Goal: Task Accomplishment & Management: Manage account settings

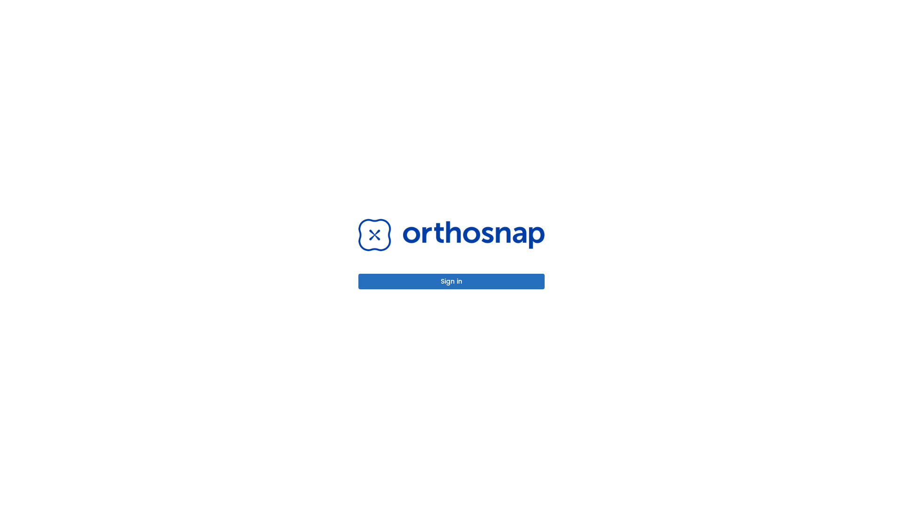
click at [451, 281] on button "Sign in" at bounding box center [451, 282] width 186 height 16
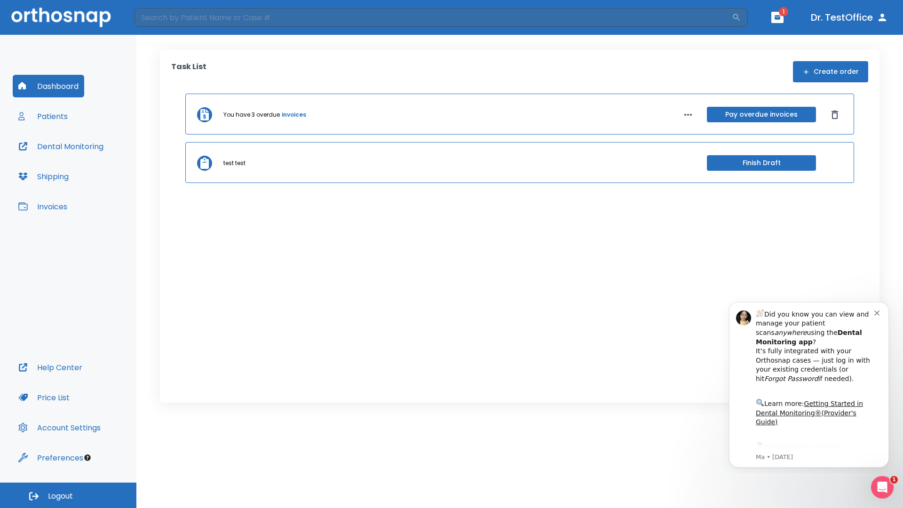
click at [68, 495] on span "Logout" at bounding box center [60, 496] width 25 height 10
